Goal: Task Accomplishment & Management: Manage account settings

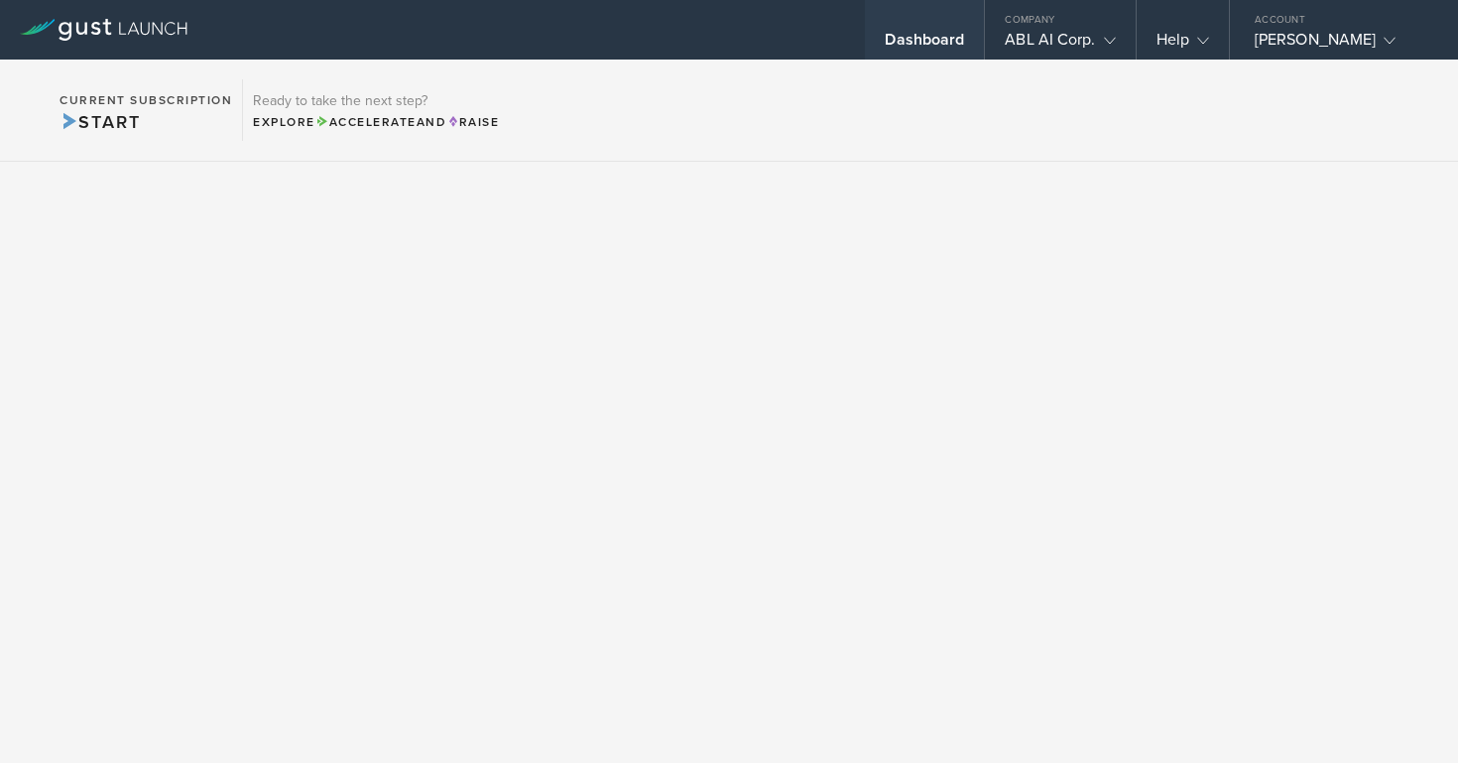
click at [896, 39] on div "Dashboard" at bounding box center [924, 45] width 79 height 30
click at [907, 34] on div "Dashboard" at bounding box center [924, 45] width 79 height 30
click at [1039, 41] on div "ABL AI Corp." at bounding box center [1060, 45] width 110 height 30
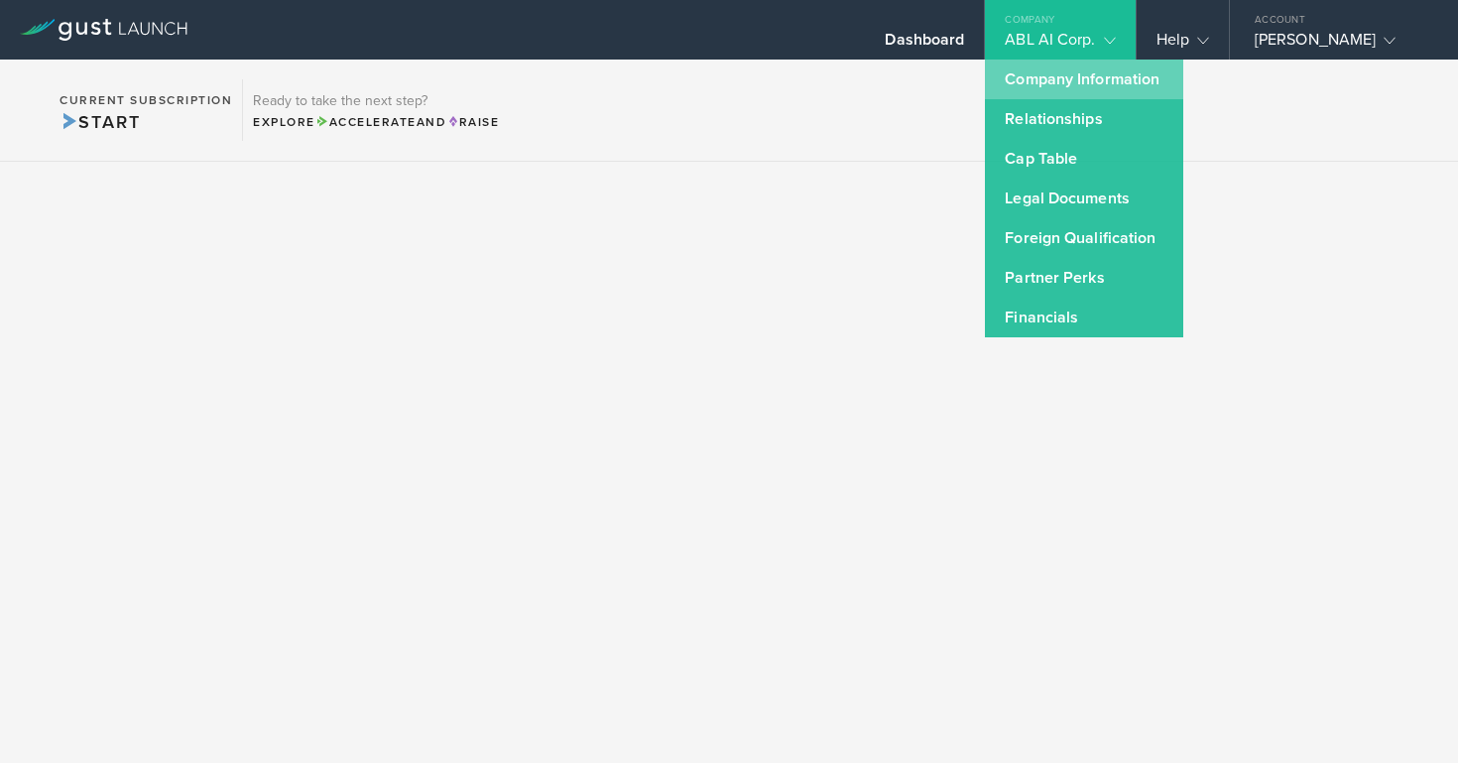
click at [1007, 87] on link "Company Information" at bounding box center [1084, 80] width 198 height 40
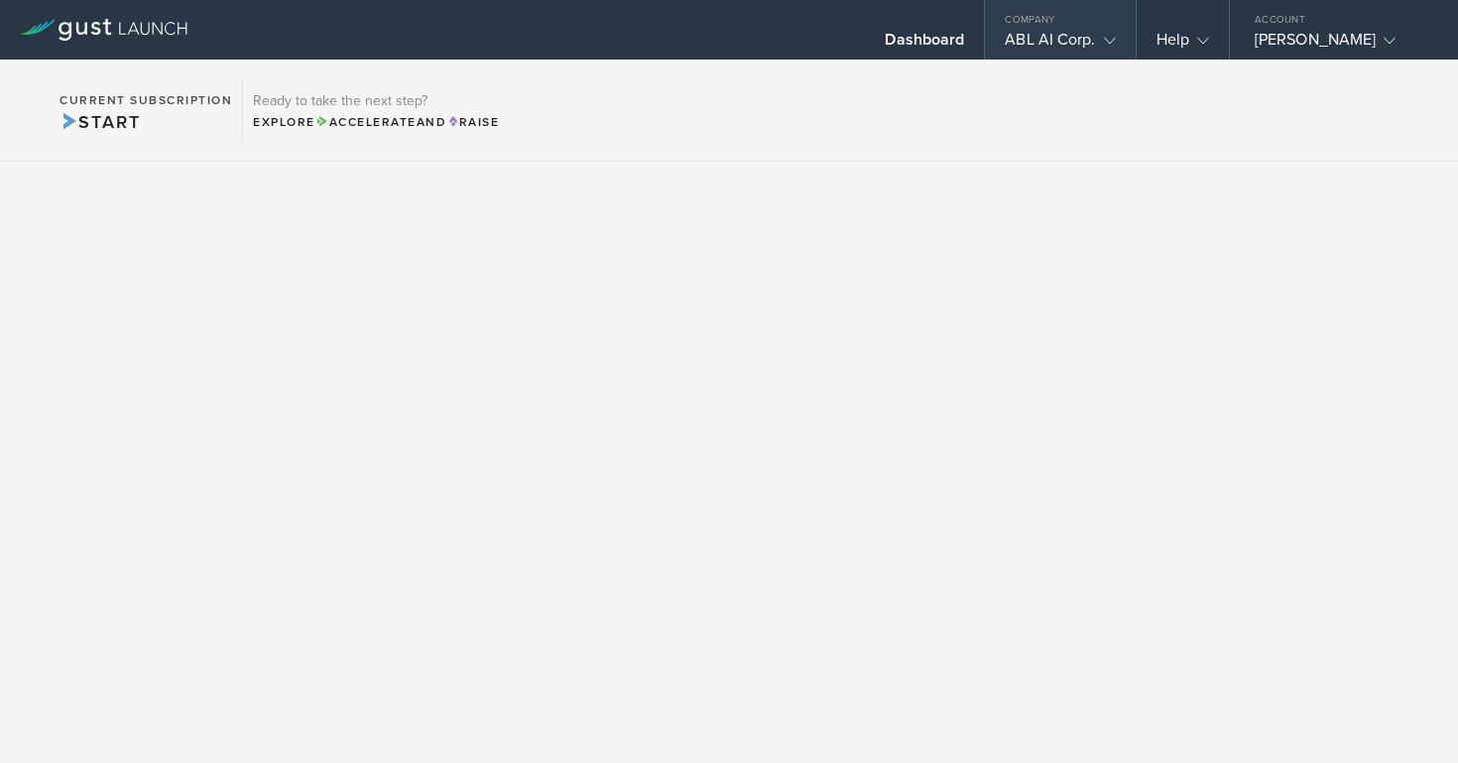
click at [1091, 28] on div "Company" at bounding box center [1060, 15] width 150 height 30
click at [1059, 22] on div "Company" at bounding box center [1060, 15] width 150 height 30
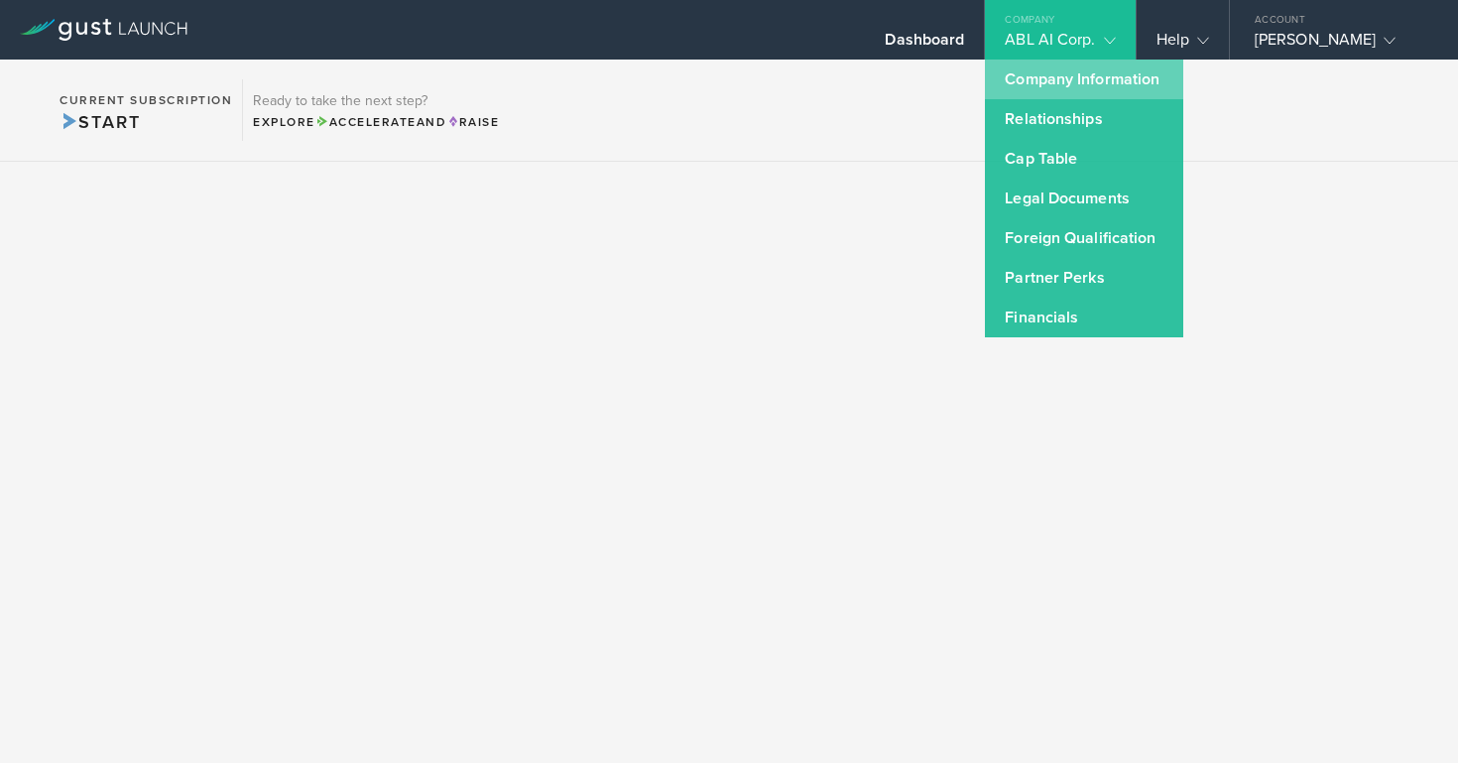
click at [1053, 61] on link "Company Information" at bounding box center [1084, 80] width 198 height 40
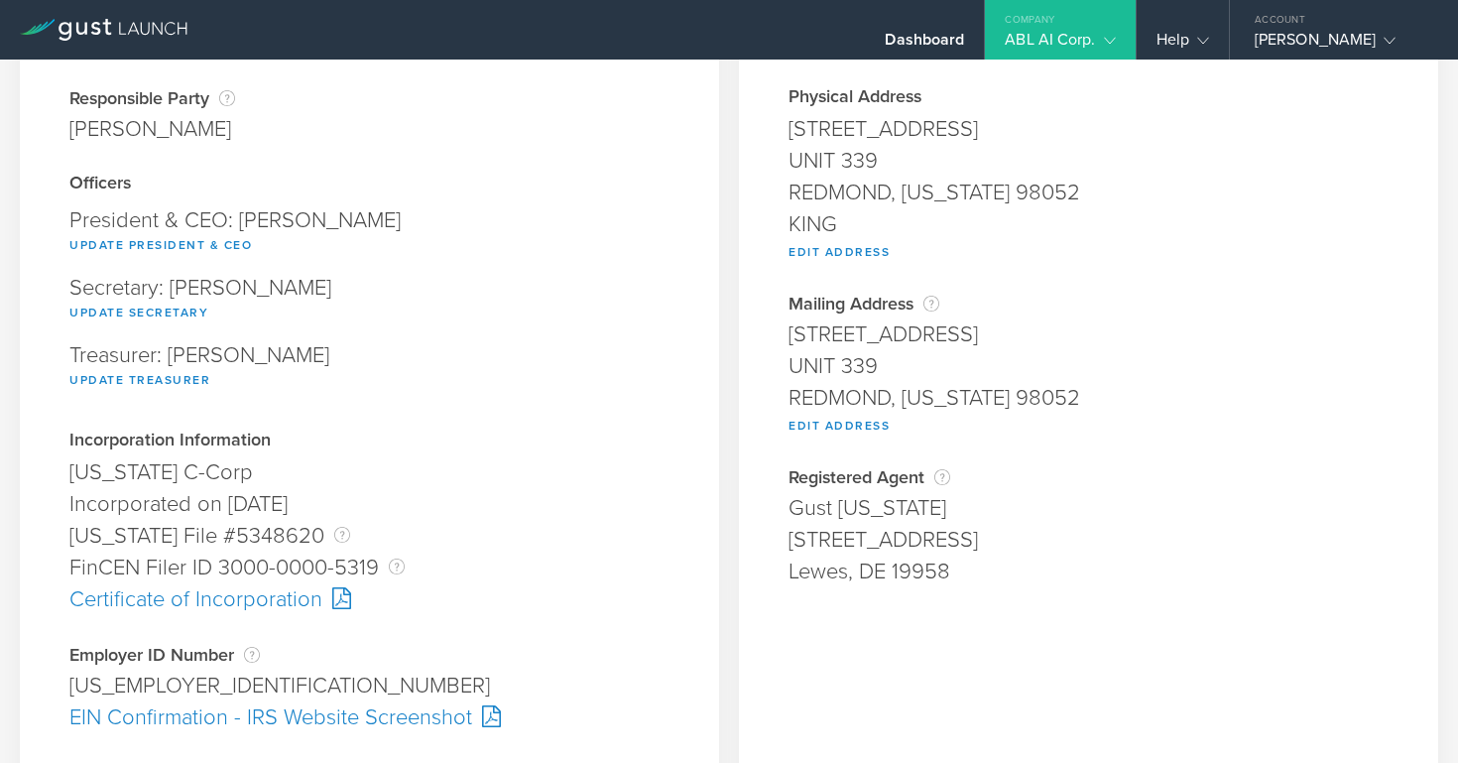
scroll to position [161, 0]
